Goal: Task Accomplishment & Management: Manage account settings

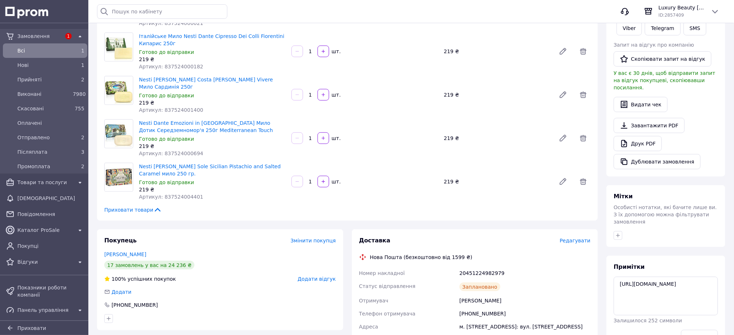
scroll to position [145, 0]
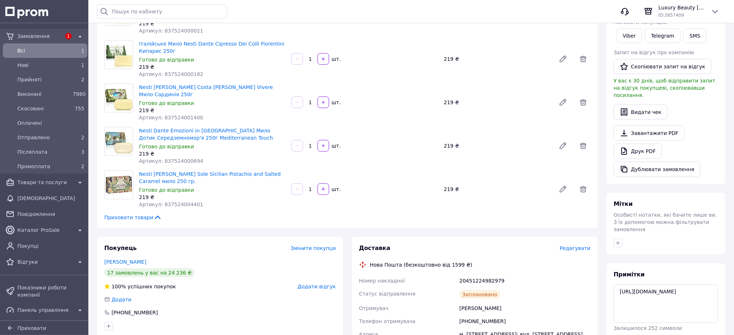
click at [31, 49] on span "Всi" at bounding box center [43, 50] width 52 height 7
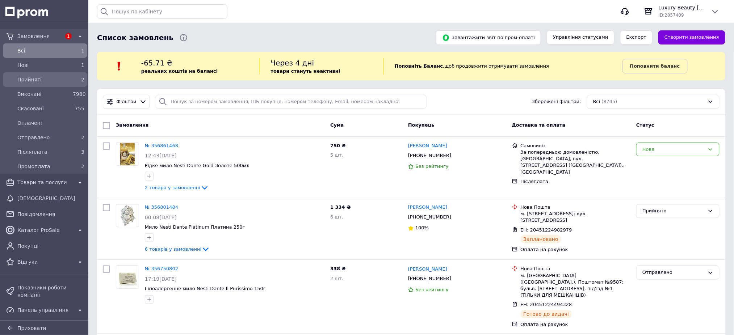
click at [62, 82] on span "Прийняті" at bounding box center [43, 79] width 52 height 7
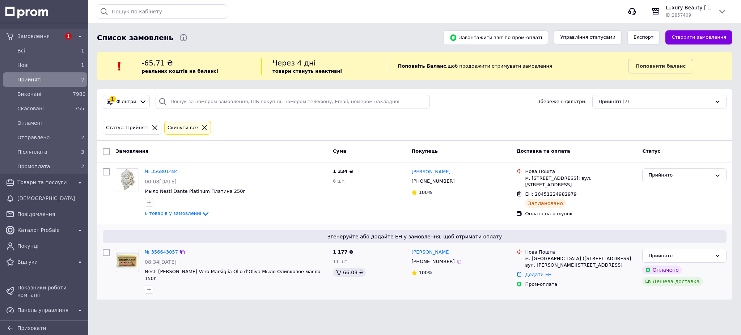
click at [163, 251] on link "№ 356643057" at bounding box center [161, 251] width 33 height 5
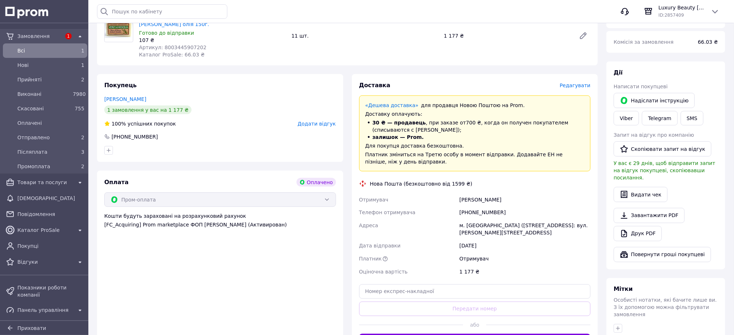
scroll to position [290, 0]
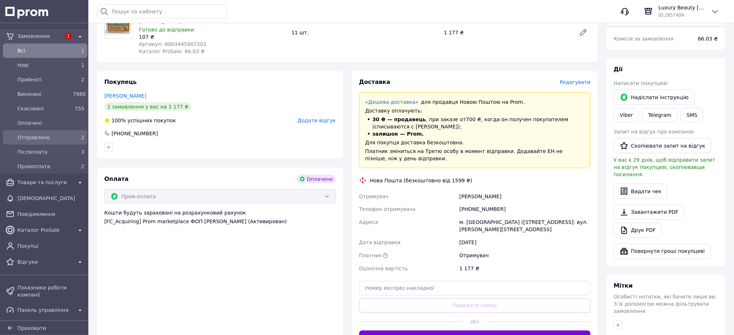
click at [45, 137] on span "Отправлено" at bounding box center [43, 137] width 52 height 7
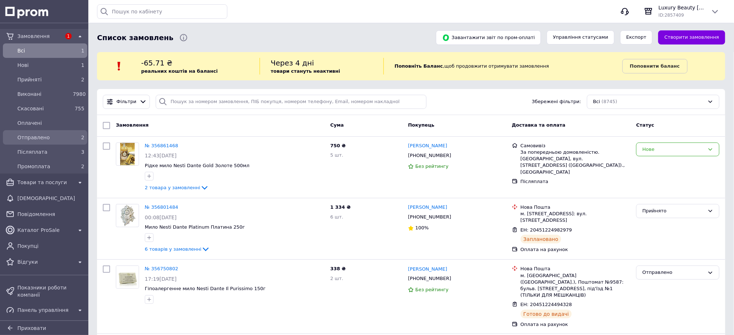
click at [43, 141] on span "Отправлено" at bounding box center [43, 137] width 52 height 7
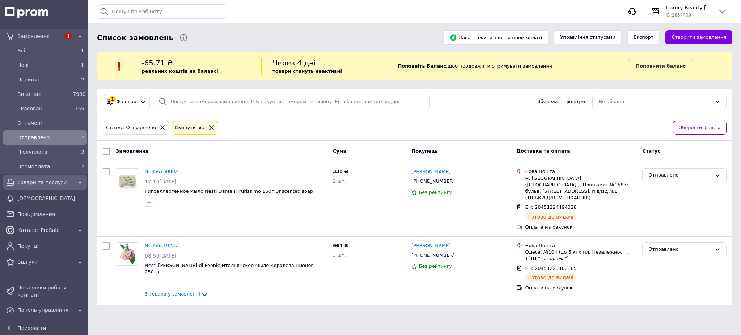
click at [29, 183] on span "Товари та послуги" at bounding box center [44, 182] width 55 height 7
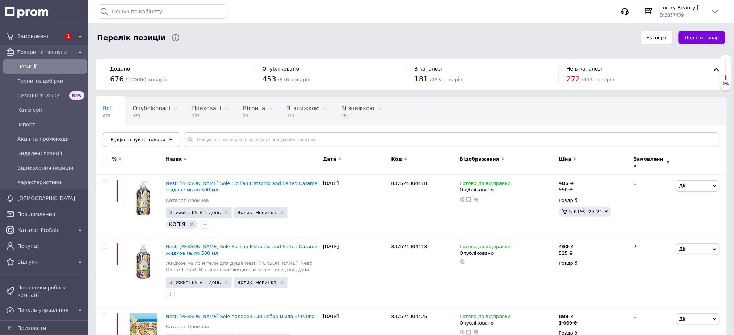
click at [156, 138] on span "Відфільтруйте товари" at bounding box center [137, 139] width 55 height 5
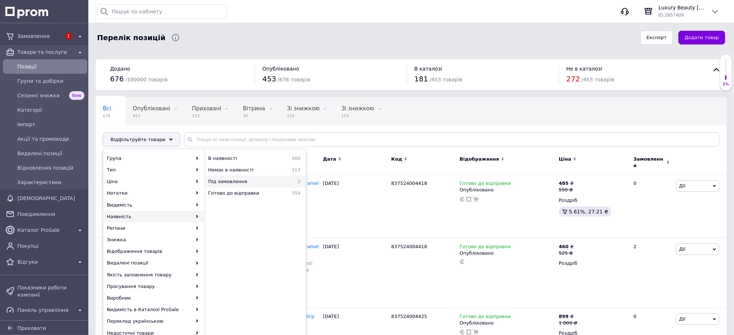
click at [268, 180] on span "Під замовлення" at bounding box center [247, 181] width 79 height 7
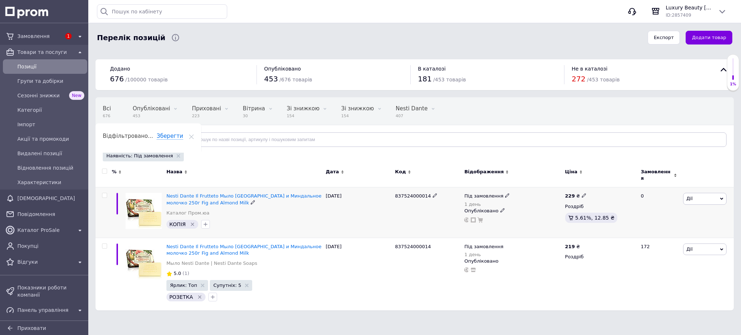
click at [505, 193] on icon at bounding box center [507, 195] width 4 height 4
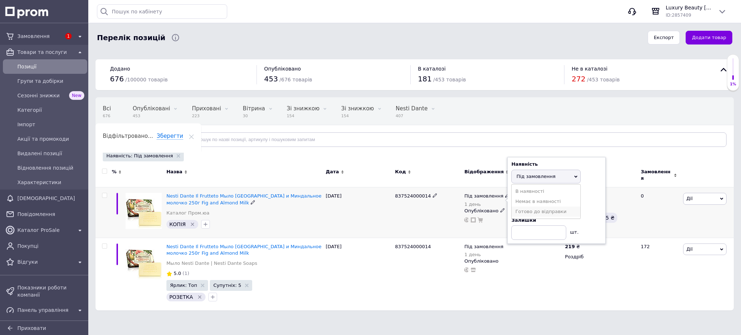
click at [535, 207] on li "Готово до відправки" at bounding box center [546, 212] width 69 height 10
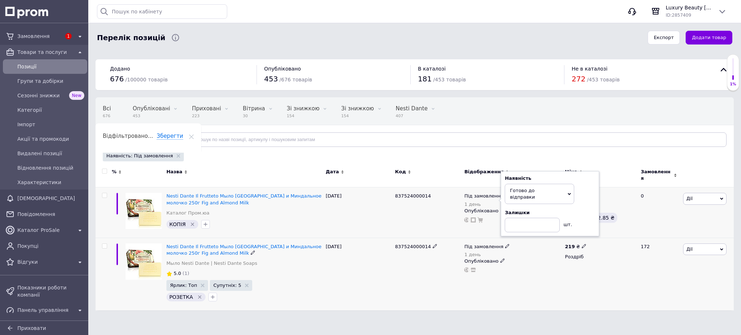
click at [505, 244] on use at bounding box center [507, 246] width 4 height 4
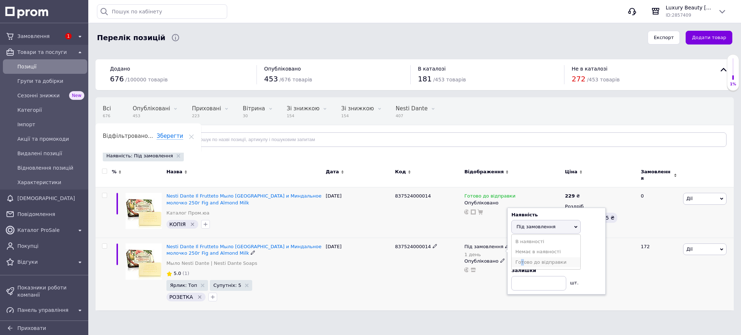
click at [522, 258] on li "Готово до відправки" at bounding box center [546, 262] width 69 height 10
click at [410, 290] on div "837524000014" at bounding box center [427, 274] width 69 height 73
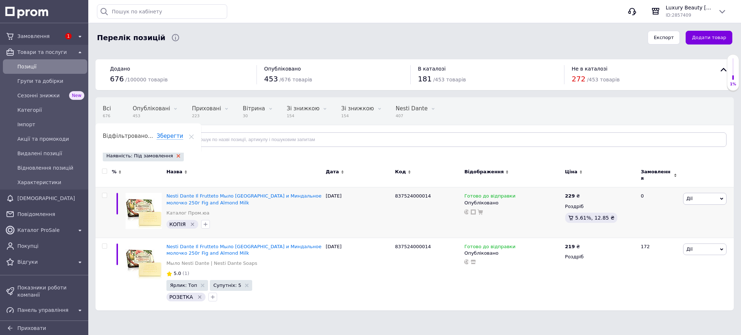
click at [177, 155] on icon at bounding box center [179, 156] width 4 height 4
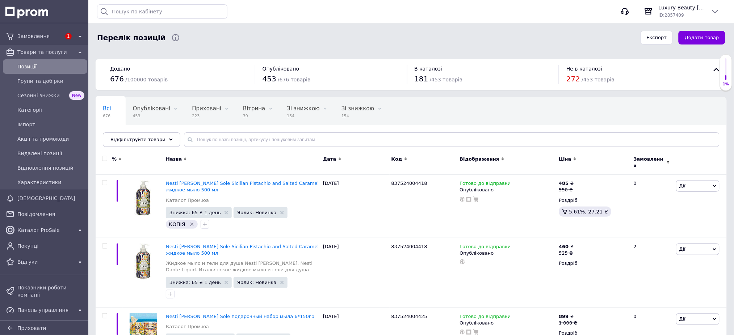
click at [152, 138] on span "Відфільтруйте товари" at bounding box center [137, 139] width 55 height 5
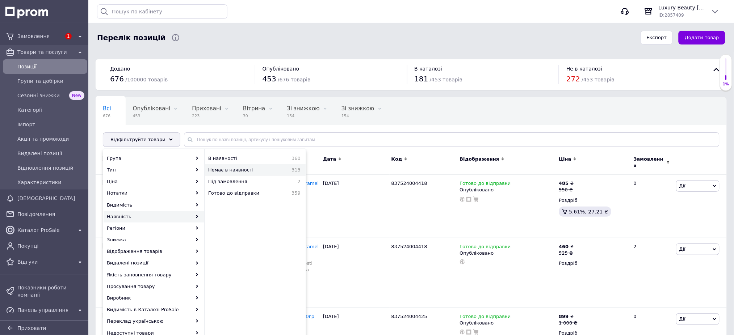
click at [223, 168] on span "Немає в наявності" at bounding box center [244, 170] width 72 height 7
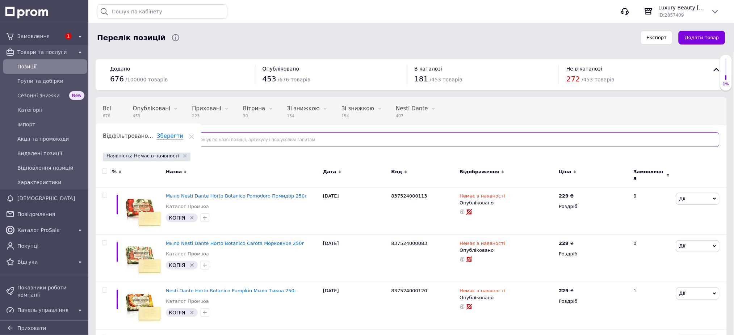
click at [222, 140] on input "text" at bounding box center [451, 139] width 535 height 14
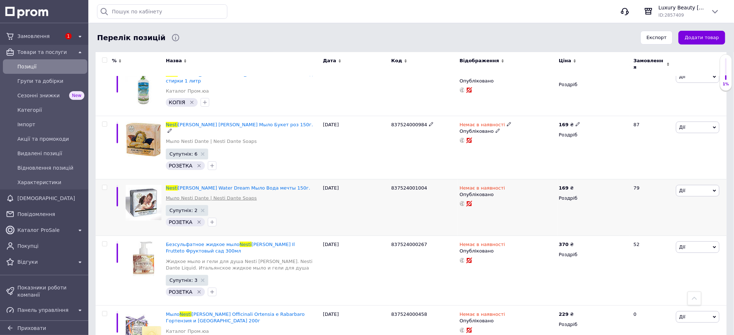
scroll to position [1013, 0]
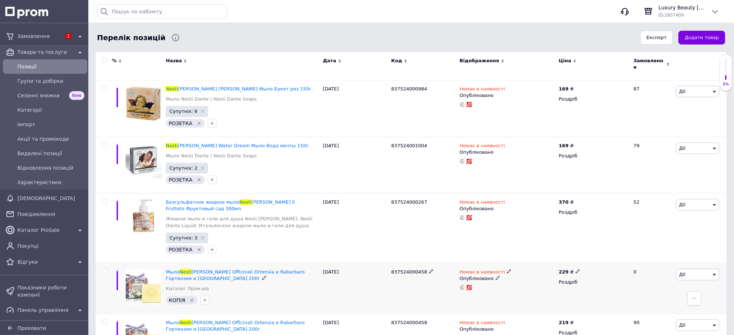
click at [507, 269] on icon at bounding box center [509, 271] width 4 height 4
click at [520, 293] on li "Готово до відправки" at bounding box center [547, 298] width 69 height 10
click at [507, 320] on icon at bounding box center [509, 322] width 4 height 4
click at [358, 263] on div "[DATE]" at bounding box center [355, 288] width 68 height 51
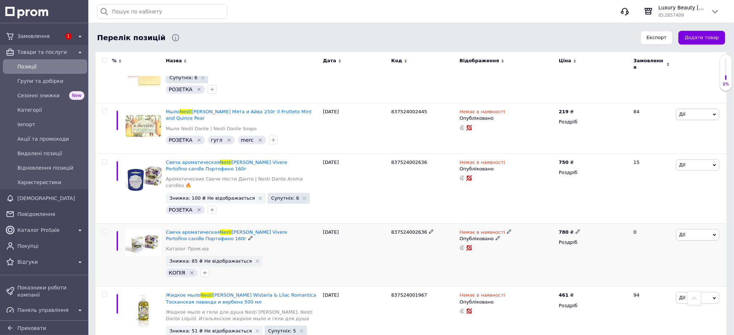
scroll to position [1785, 0]
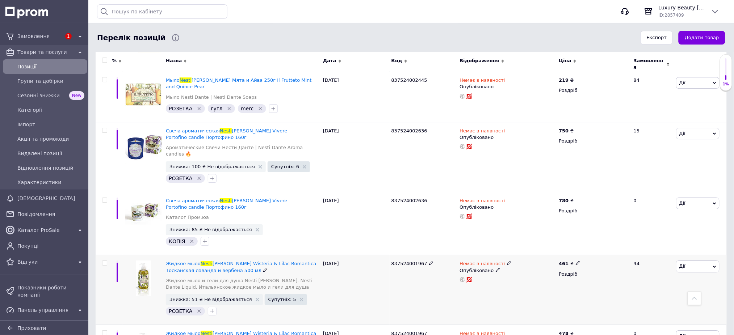
click at [507, 261] on use at bounding box center [509, 263] width 4 height 4
click at [517, 284] on li "Готово до відправки" at bounding box center [547, 289] width 69 height 10
click at [507, 331] on icon at bounding box center [509, 333] width 4 height 4
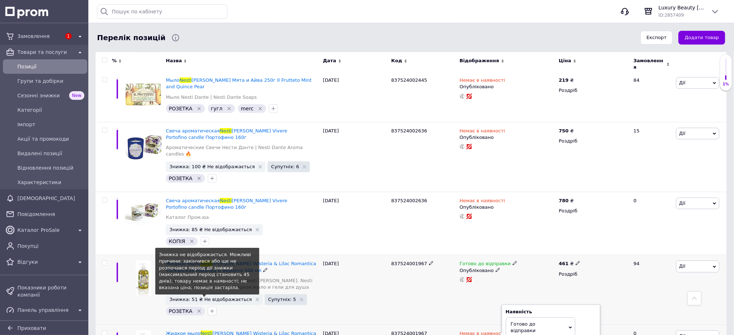
click at [229, 297] on span "Знижка: 51 ₴ Не відображається" at bounding box center [210, 299] width 83 height 5
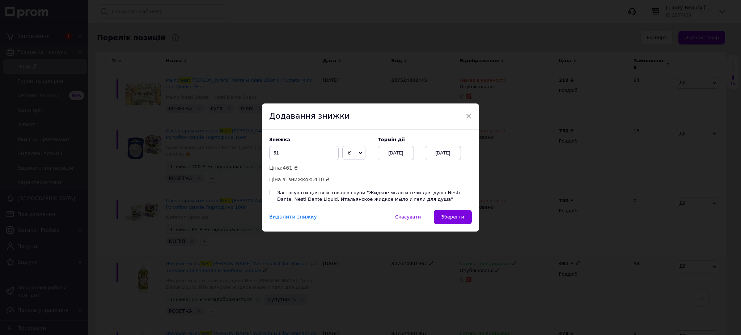
click at [445, 157] on div "[DATE]" at bounding box center [443, 153] width 36 height 14
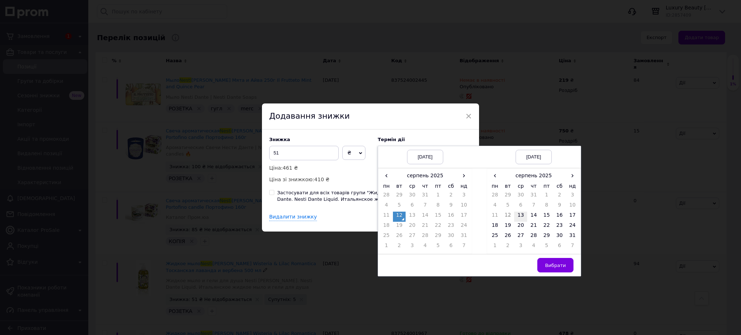
click at [519, 218] on td "13" at bounding box center [520, 217] width 13 height 10
click at [543, 267] on button "Вибрати" at bounding box center [555, 265] width 36 height 14
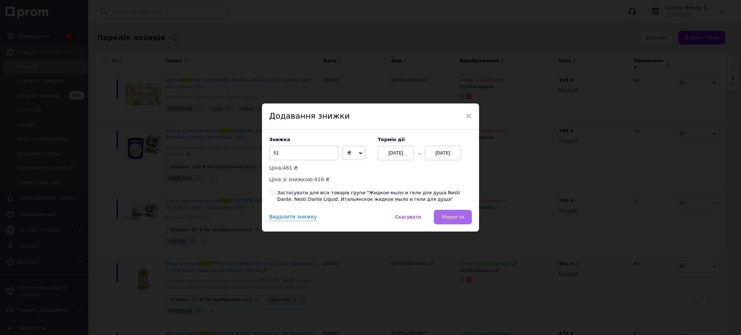
click at [449, 214] on button "Зберегти" at bounding box center [453, 217] width 38 height 14
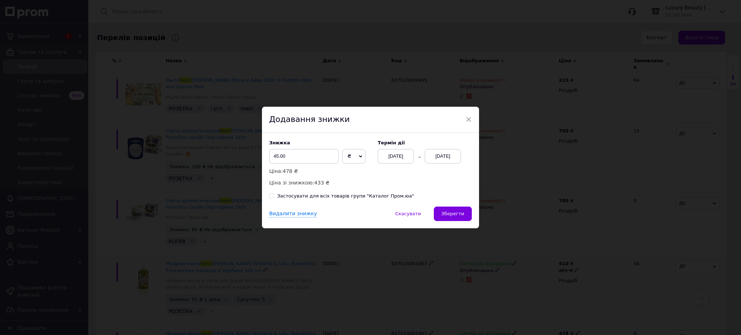
click at [436, 159] on div "[DATE]" at bounding box center [443, 156] width 36 height 14
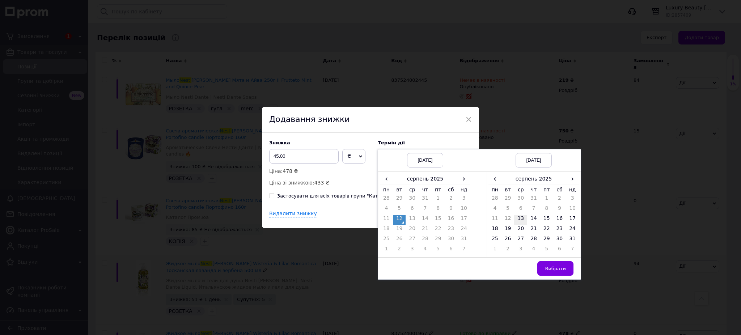
click at [520, 220] on td "13" at bounding box center [520, 220] width 13 height 10
click at [551, 271] on span "Вибрати" at bounding box center [555, 268] width 21 height 5
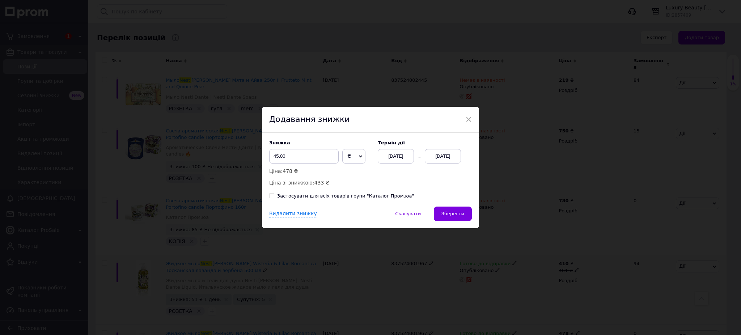
click at [455, 212] on span "Зберегти" at bounding box center [453, 213] width 23 height 5
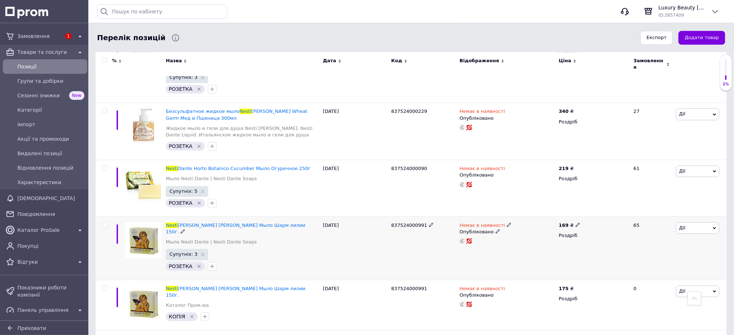
scroll to position [2522, 0]
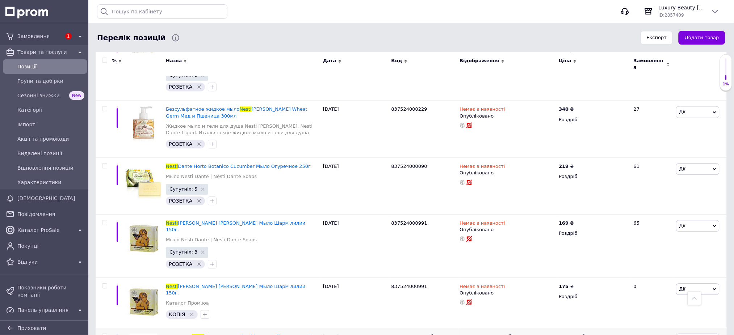
click at [507, 334] on icon at bounding box center [509, 336] width 4 height 4
drag, startPoint x: 536, startPoint y: 283, endPoint x: 514, endPoint y: 281, distance: 22.3
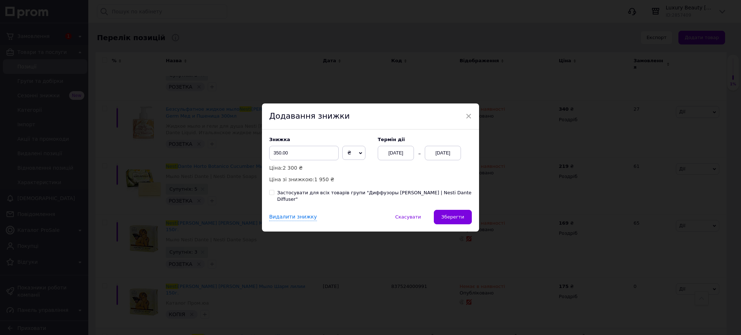
click at [433, 158] on div "[DATE]" at bounding box center [443, 153] width 36 height 14
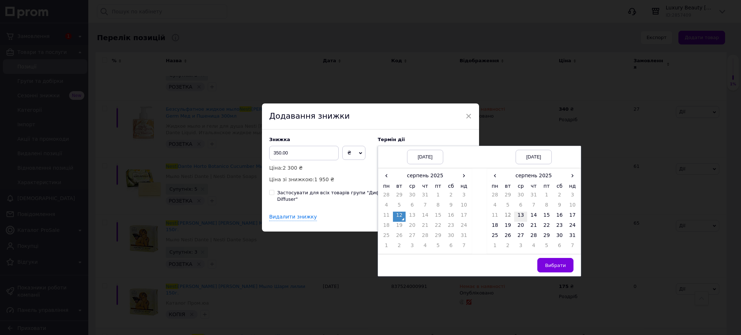
click at [522, 220] on td "13" at bounding box center [520, 217] width 13 height 10
click at [564, 268] on span "Вибрати" at bounding box center [555, 265] width 21 height 5
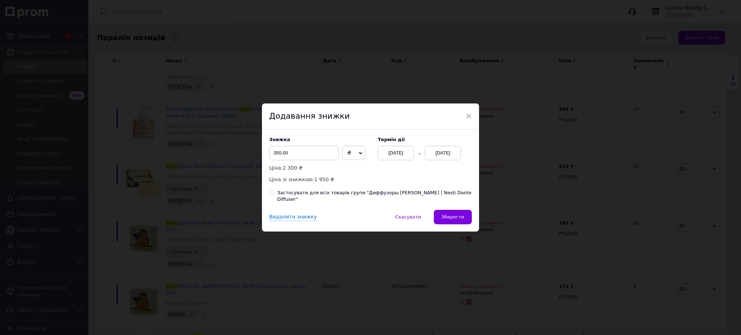
click at [451, 218] on button "Зберегти" at bounding box center [453, 217] width 38 height 14
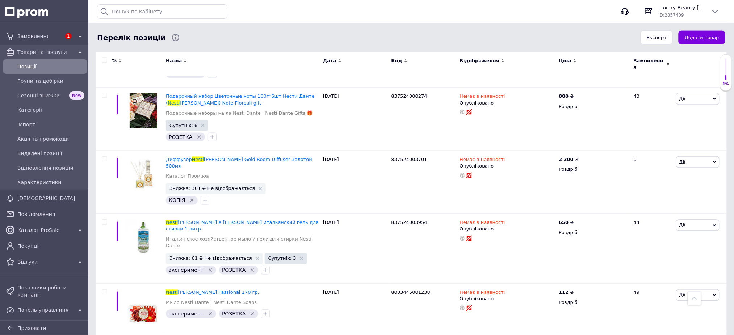
scroll to position [302, 0]
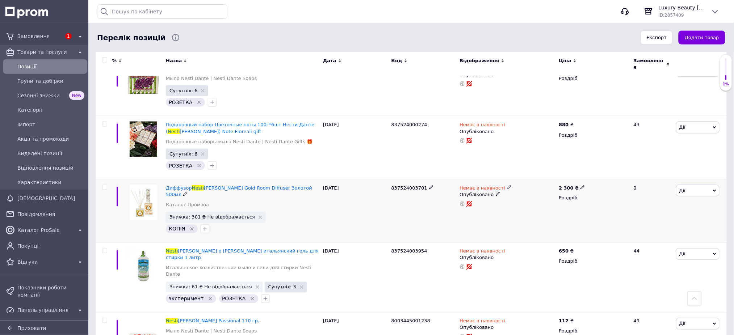
click at [507, 185] on icon at bounding box center [509, 187] width 4 height 4
click at [526, 209] on li "Готово до відправки" at bounding box center [547, 214] width 69 height 10
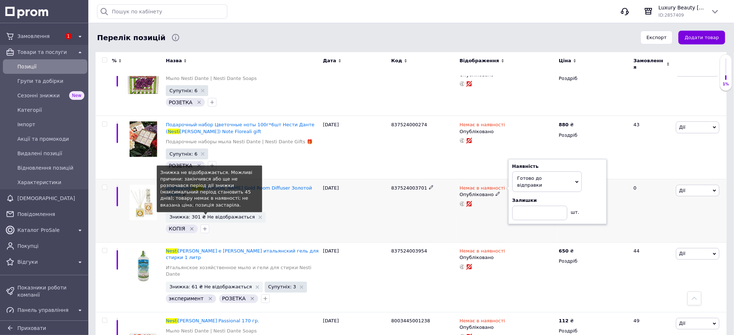
click at [227, 215] on span "Знижка: 301 ₴ Не відображається" at bounding box center [211, 217] width 85 height 5
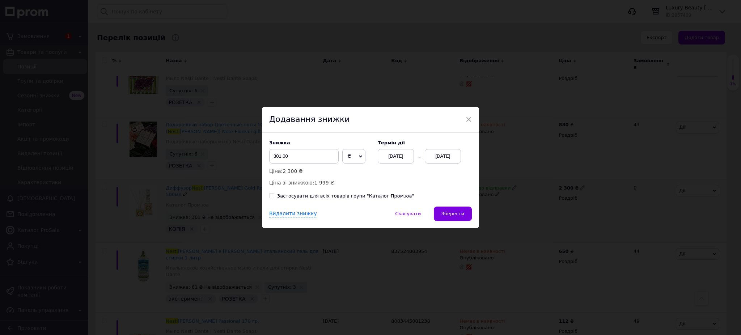
click at [439, 152] on div "[DATE]" at bounding box center [443, 156] width 36 height 14
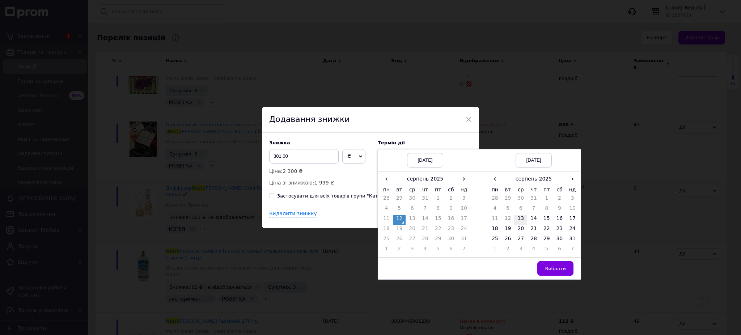
drag, startPoint x: 520, startPoint y: 217, endPoint x: 522, endPoint y: 223, distance: 6.1
click at [521, 217] on td "13" at bounding box center [520, 220] width 13 height 10
click at [553, 271] on span "Вибрати" at bounding box center [555, 268] width 21 height 5
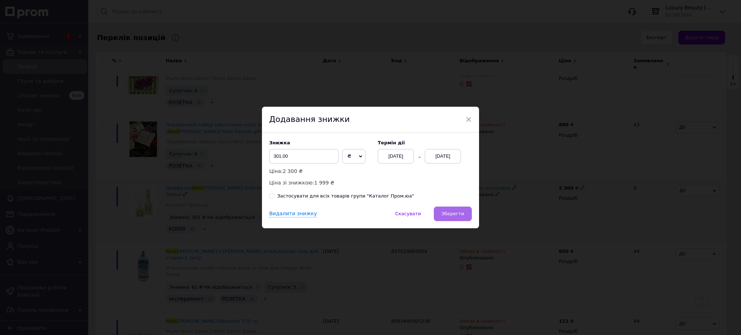
click at [459, 210] on button "Зберегти" at bounding box center [453, 214] width 38 height 14
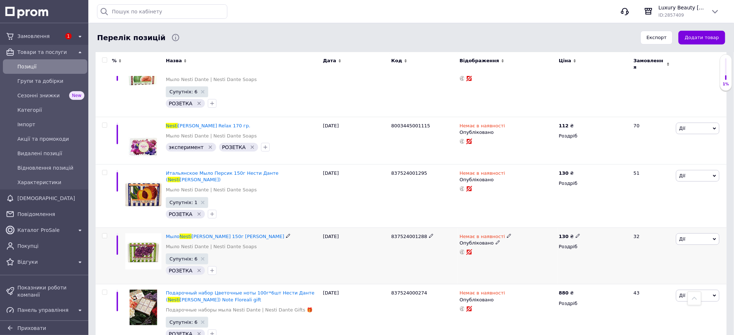
scroll to position [0, 0]
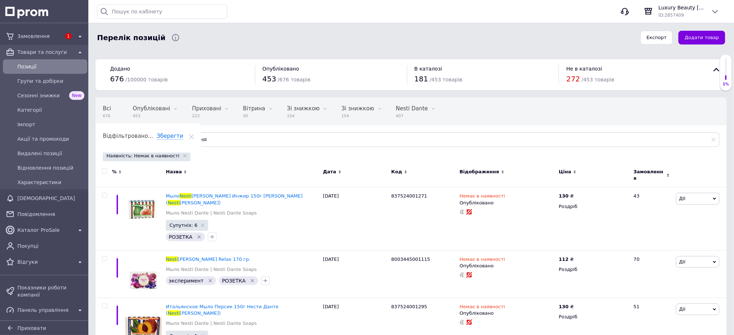
click at [232, 130] on div "Всі 676 Опубліковані 453 Видалити Редагувати Приховані 223 Видалити Редагувати …" at bounding box center [411, 126] width 631 height 60
click at [231, 136] on input "nesti" at bounding box center [451, 139] width 535 height 14
type input "n"
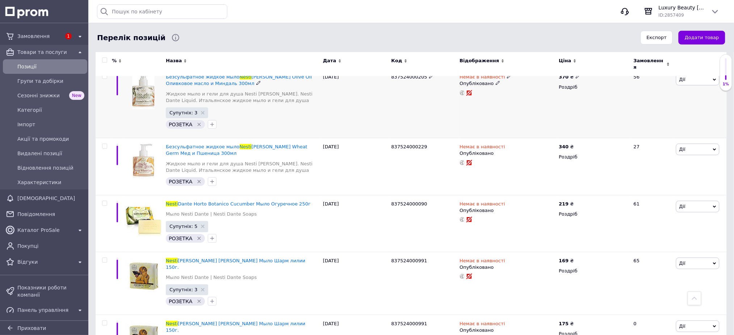
scroll to position [2057, 0]
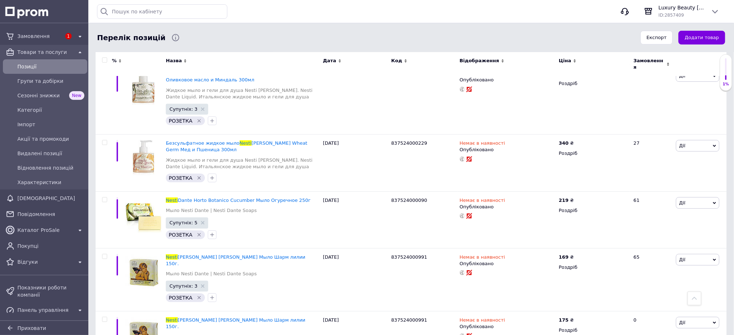
type input "nesti"
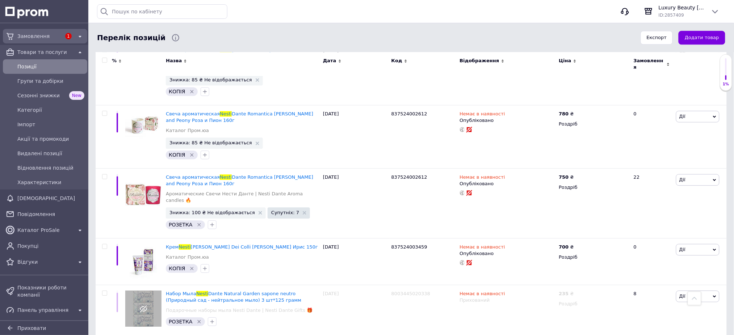
scroll to position [1574, 0]
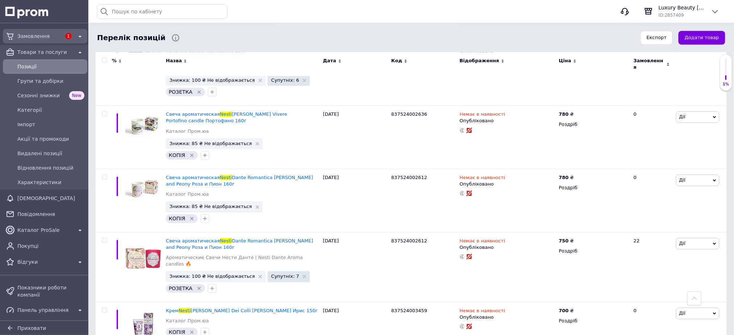
click at [42, 40] on div "Замовлення" at bounding box center [39, 36] width 47 height 10
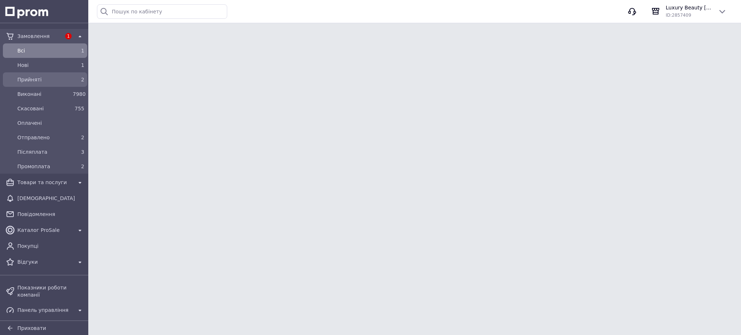
click at [35, 75] on div "Прийняті" at bounding box center [43, 80] width 55 height 10
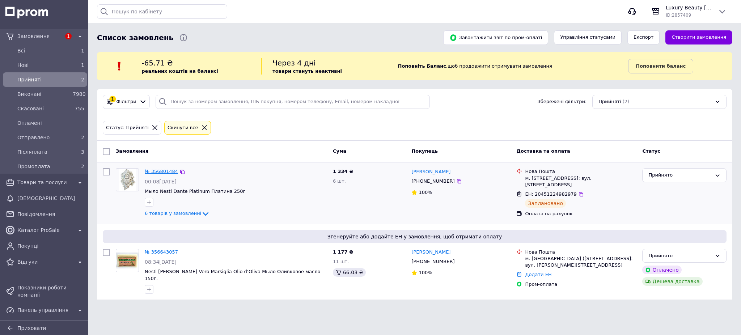
click at [164, 170] on link "№ 356801484" at bounding box center [161, 171] width 33 height 5
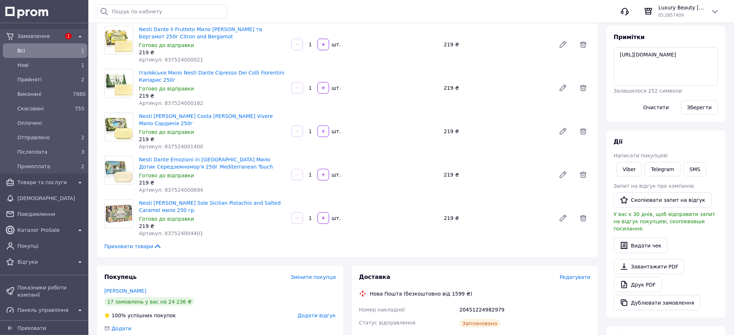
scroll to position [290, 0]
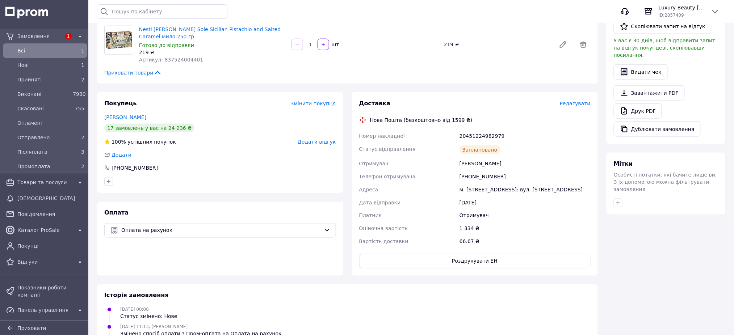
click at [476, 136] on div "20451224982979" at bounding box center [525, 136] width 134 height 13
click at [476, 135] on div "20451224982979" at bounding box center [525, 136] width 134 height 13
copy div "20451224982979"
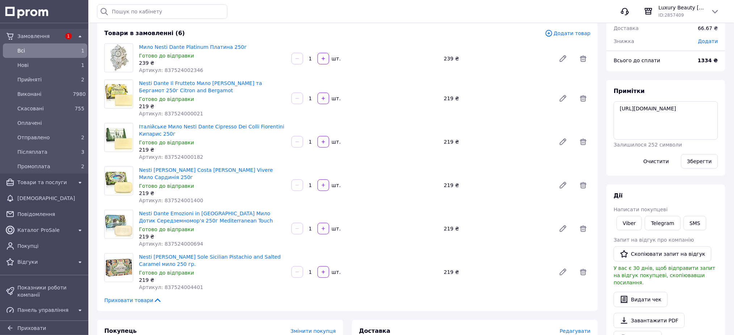
scroll to position [0, 0]
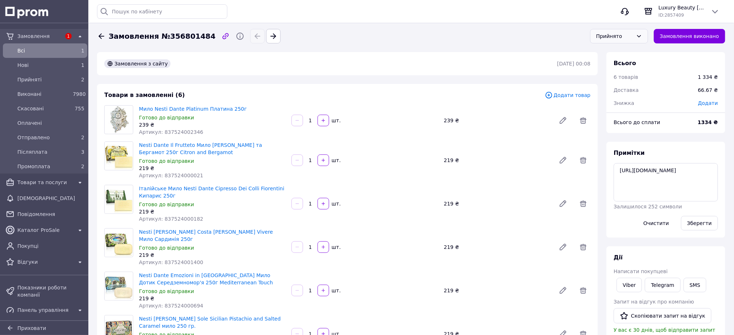
click at [611, 37] on div "Прийнято" at bounding box center [614, 36] width 37 height 8
click at [621, 90] on li "Отправлено" at bounding box center [618, 93] width 57 height 14
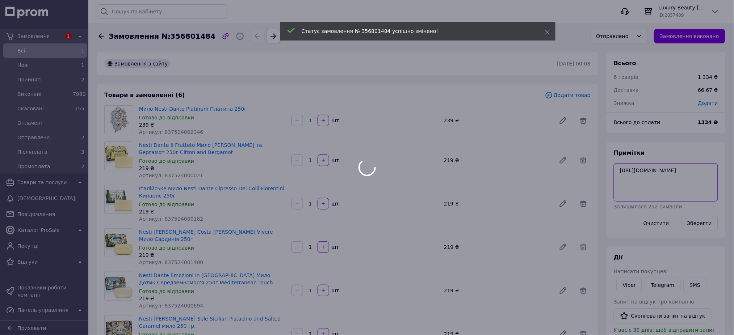
click at [652, 175] on div at bounding box center [367, 167] width 734 height 335
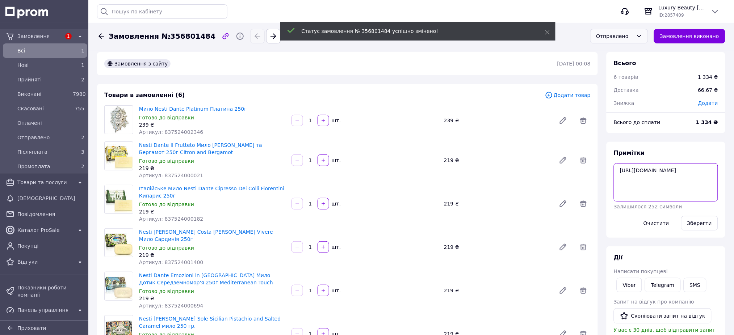
click at [652, 175] on textarea "[URL][DOMAIN_NAME]" at bounding box center [665, 182] width 104 height 38
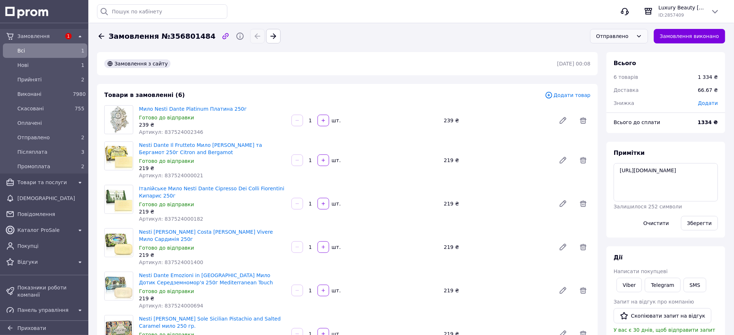
click at [38, 47] on span "Всi" at bounding box center [43, 50] width 52 height 7
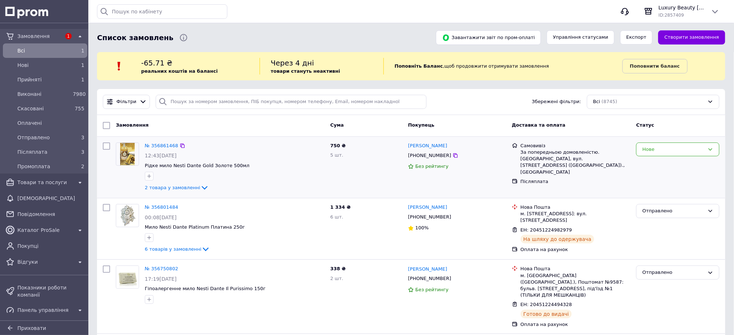
drag, startPoint x: 456, startPoint y: 150, endPoint x: 407, endPoint y: 150, distance: 49.6
click at [407, 150] on div "[PERSON_NAME] [PHONE_NUMBER] Без рейтингу" at bounding box center [457, 167] width 104 height 55
drag, startPoint x: 446, startPoint y: 156, endPoint x: 505, endPoint y: 15, distance: 152.3
click at [445, 151] on div "[PERSON_NAME] [PHONE_NUMBER] Без рейтингу" at bounding box center [457, 167] width 104 height 55
click at [452, 156] on icon at bounding box center [455, 156] width 6 height 6
